Goal: Information Seeking & Learning: Learn about a topic

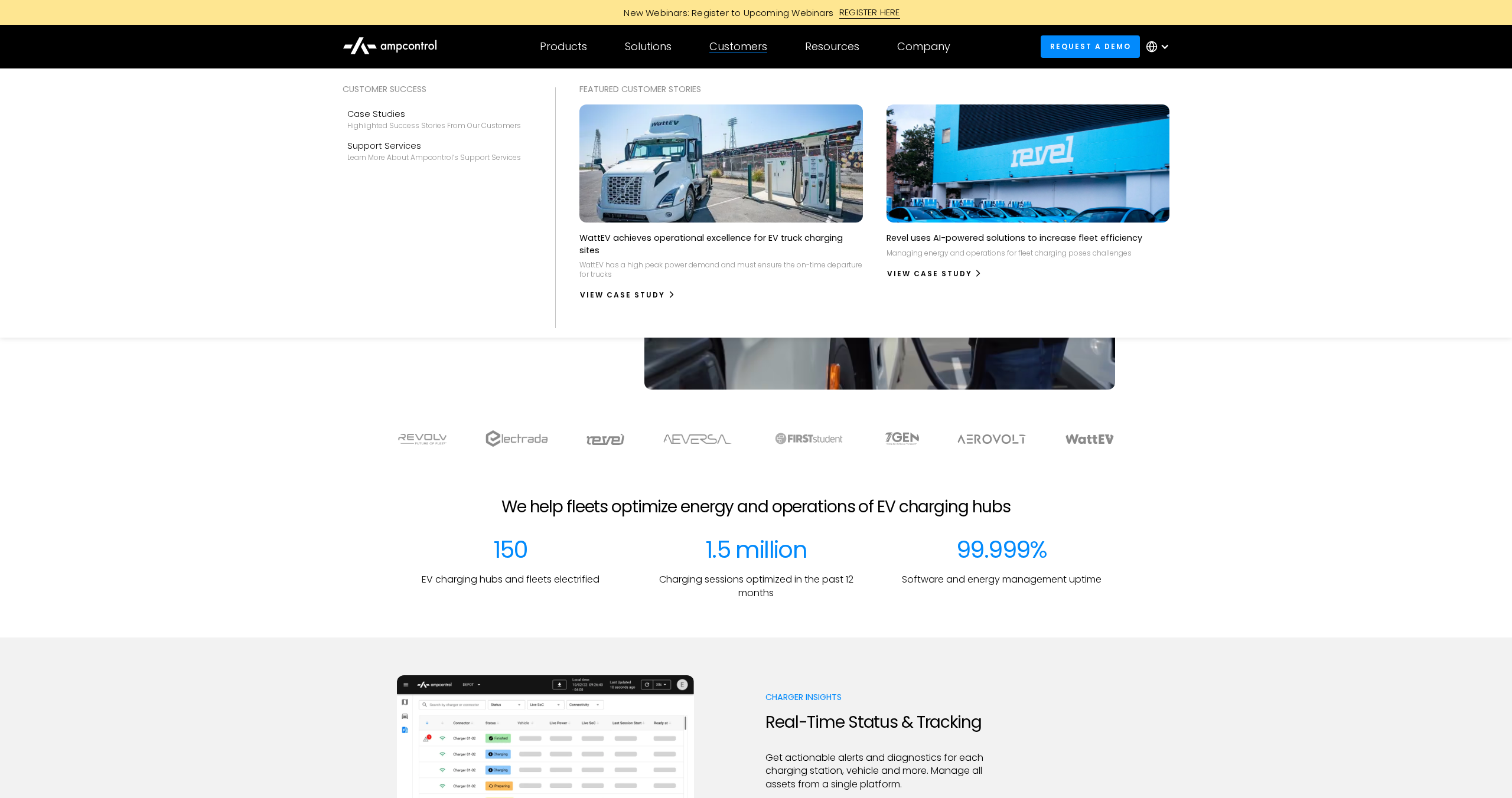
click at [740, 48] on div "Customers" at bounding box center [738, 47] width 58 height 13
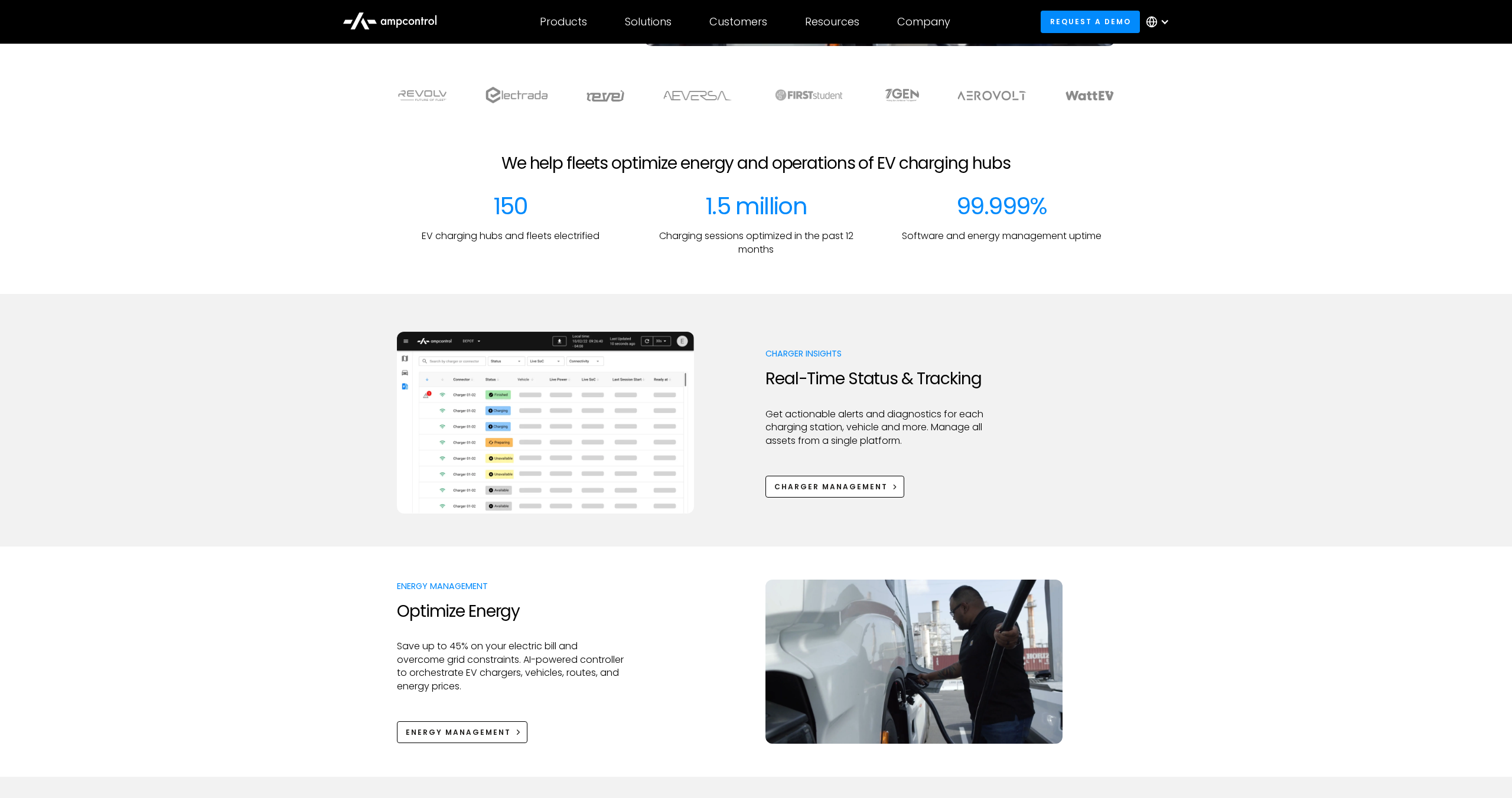
scroll to position [170, 0]
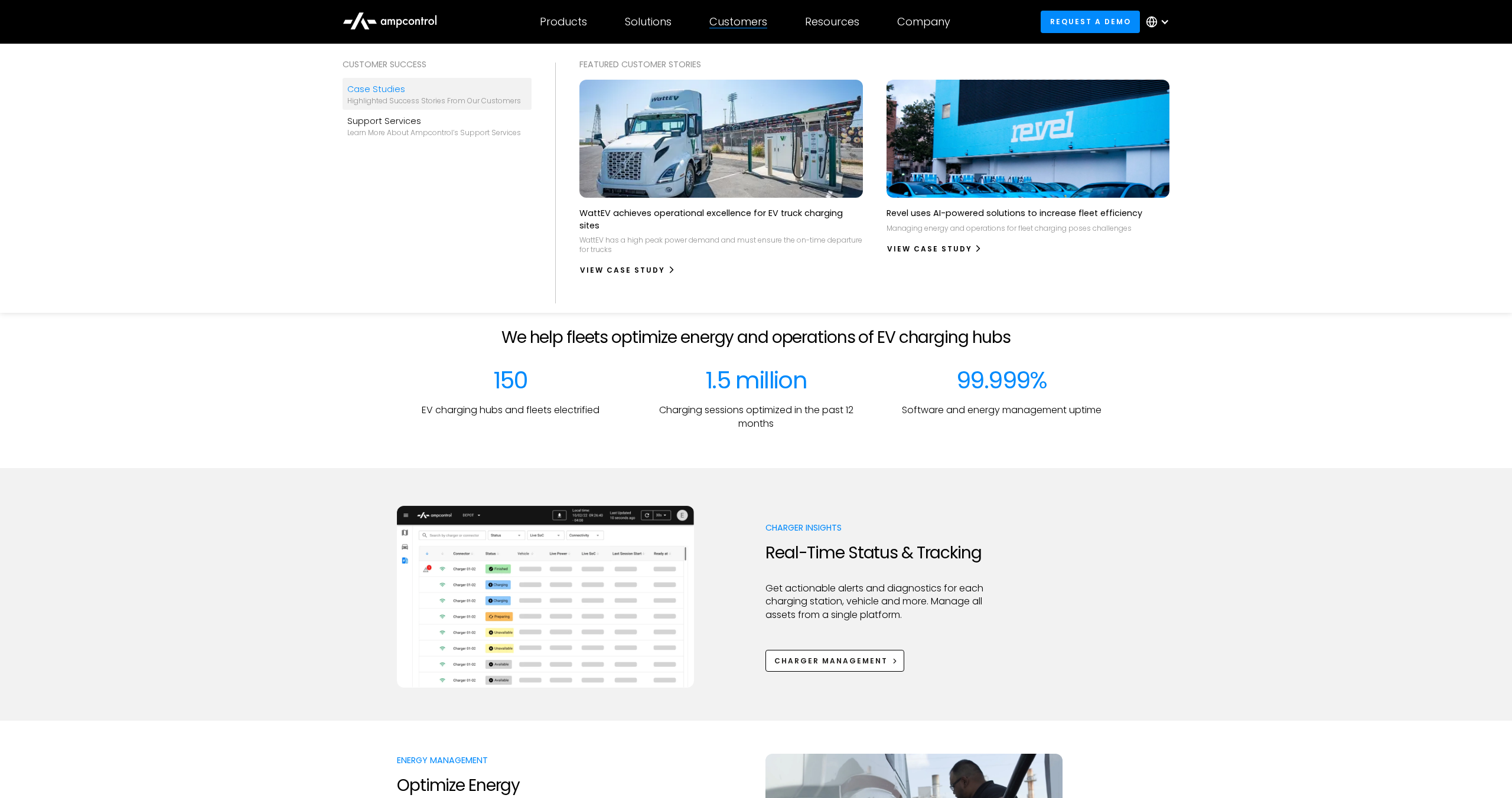
click at [380, 87] on div "Case Studies" at bounding box center [434, 89] width 174 height 13
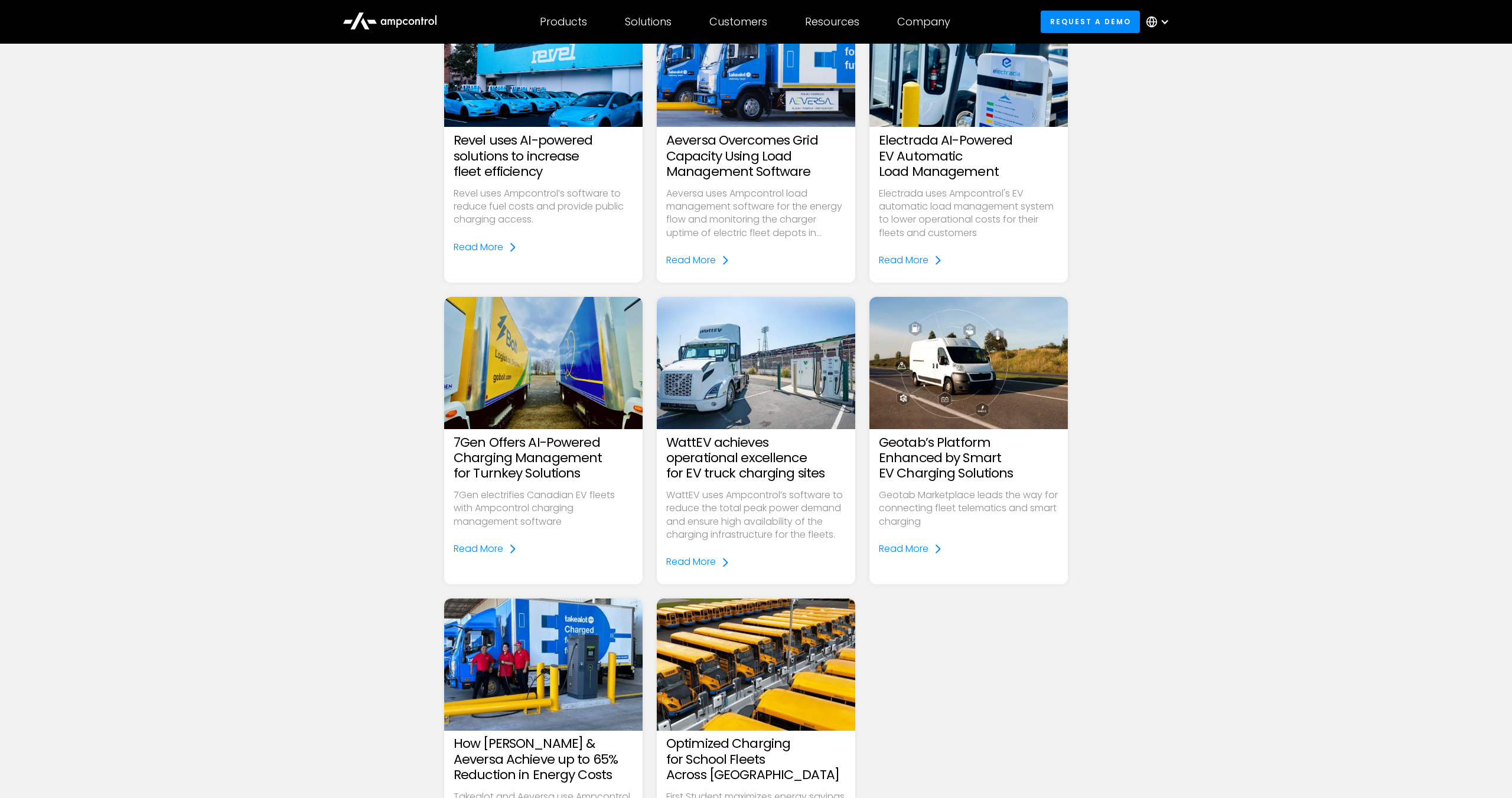
scroll to position [194, 0]
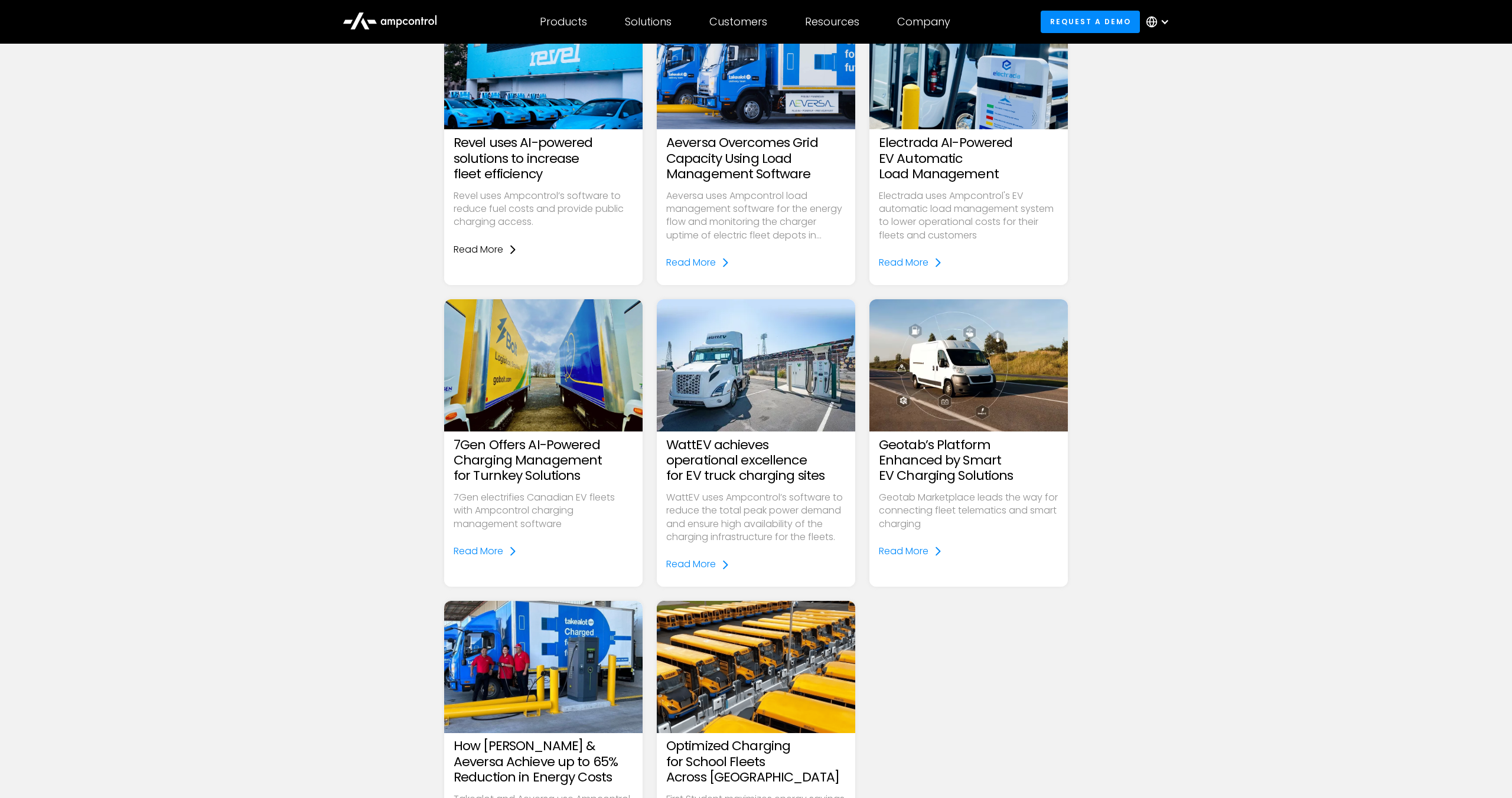
click at [490, 251] on div "Read More" at bounding box center [478, 250] width 50 height 13
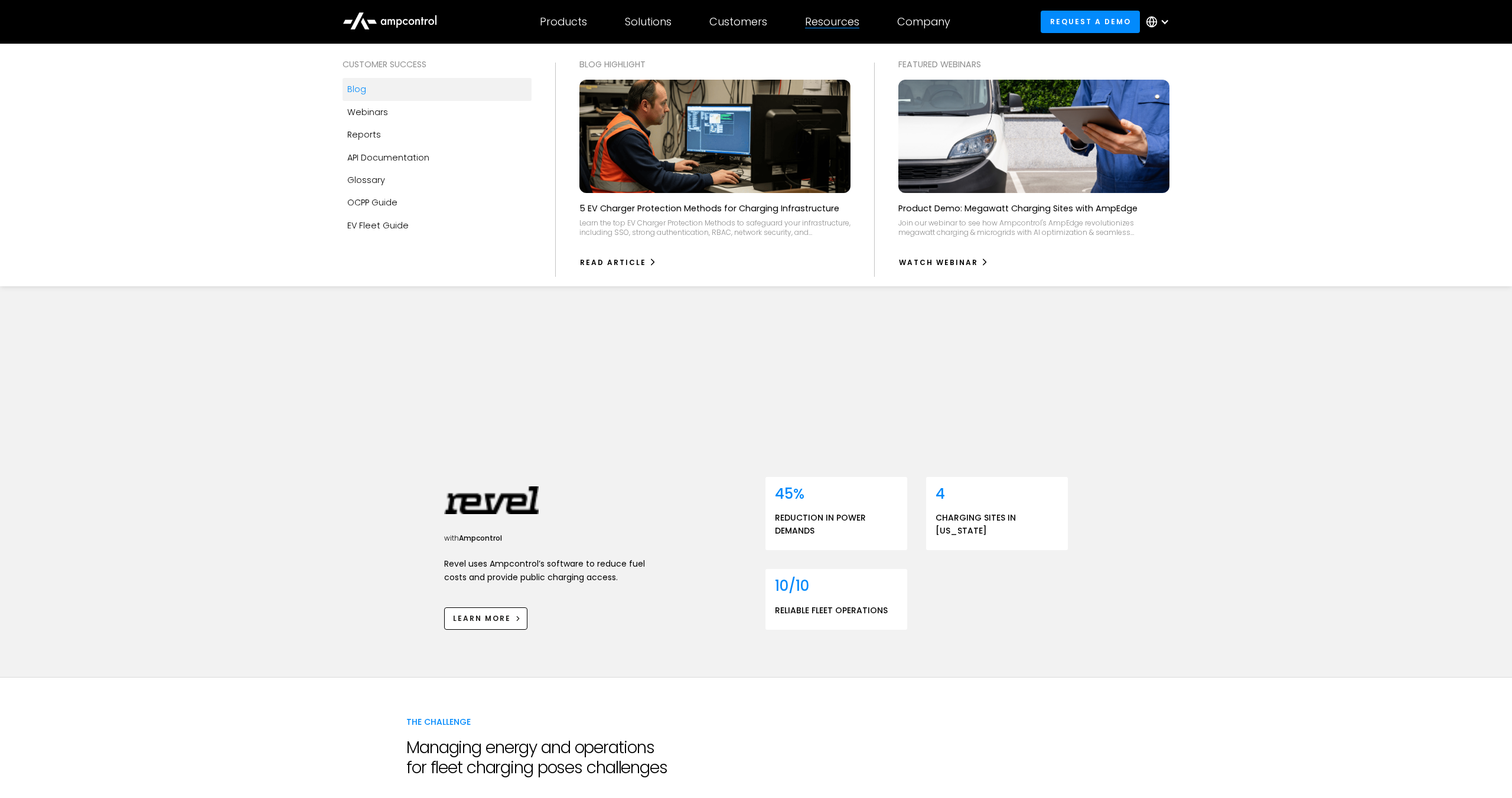
click at [359, 88] on div "Blog" at bounding box center [357, 89] width 19 height 13
